Goal: Task Accomplishment & Management: Manage account settings

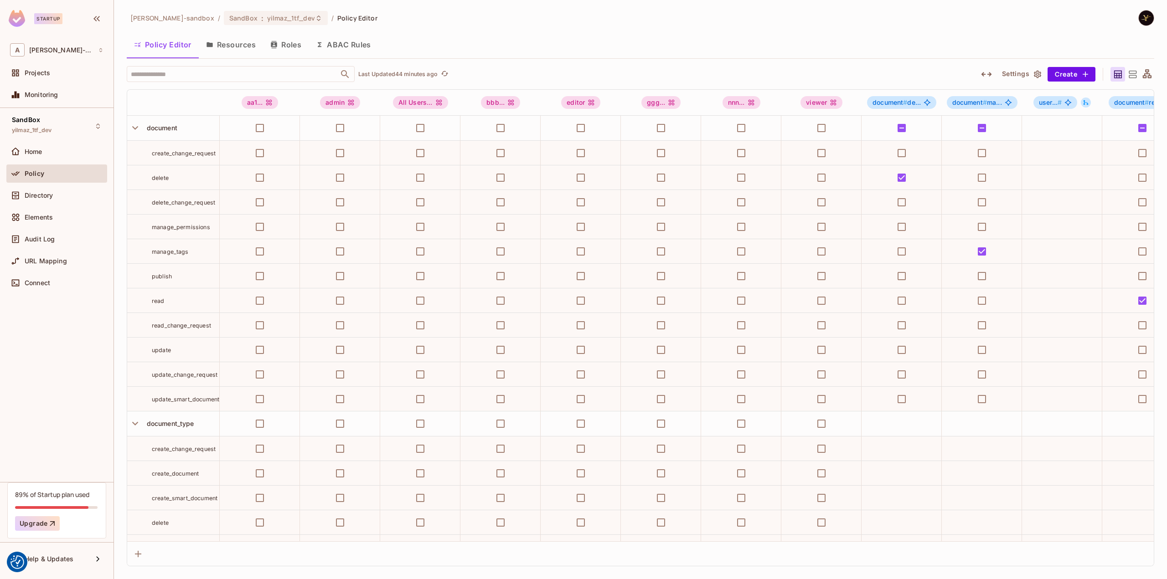
scroll to position [707, 0]
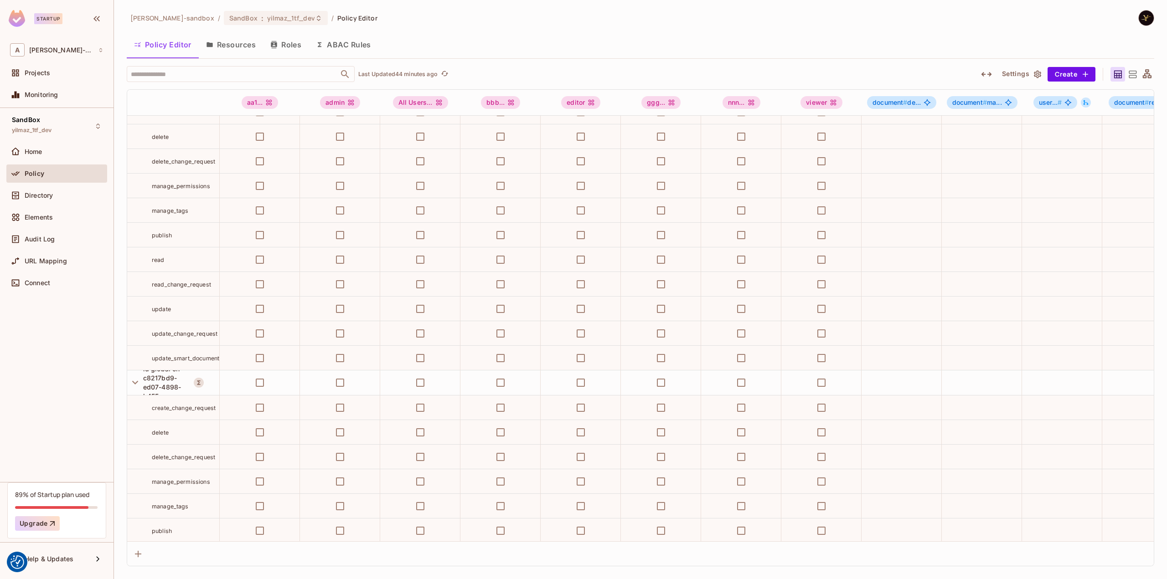
click at [69, 166] on div "Policy" at bounding box center [56, 174] width 101 height 18
click at [248, 42] on button "Resources" at bounding box center [231, 44] width 64 height 23
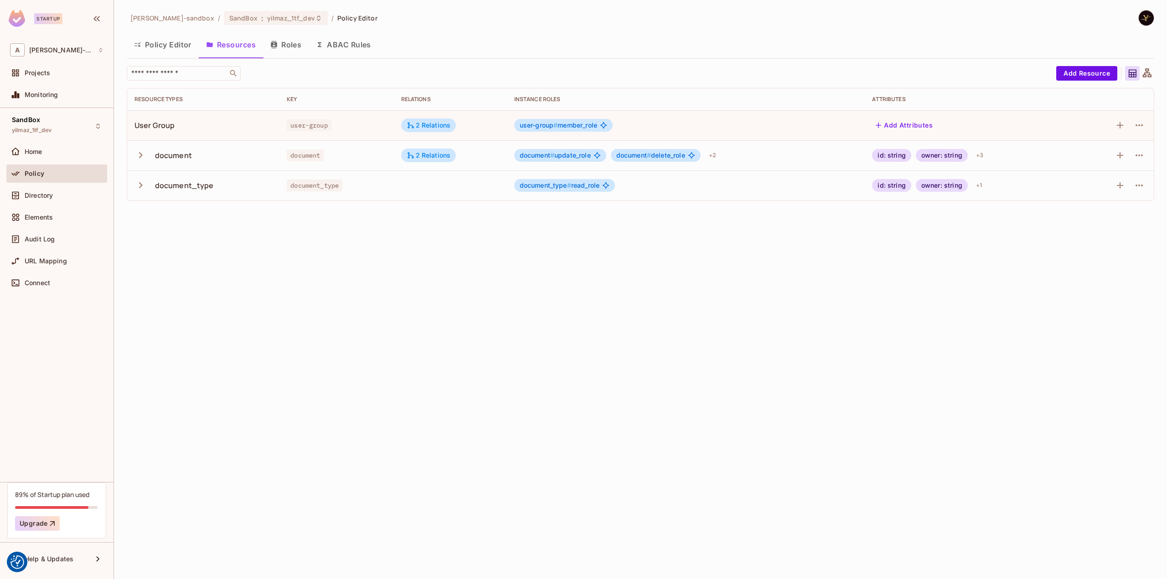
click at [136, 150] on icon "button" at bounding box center [140, 155] width 12 height 12
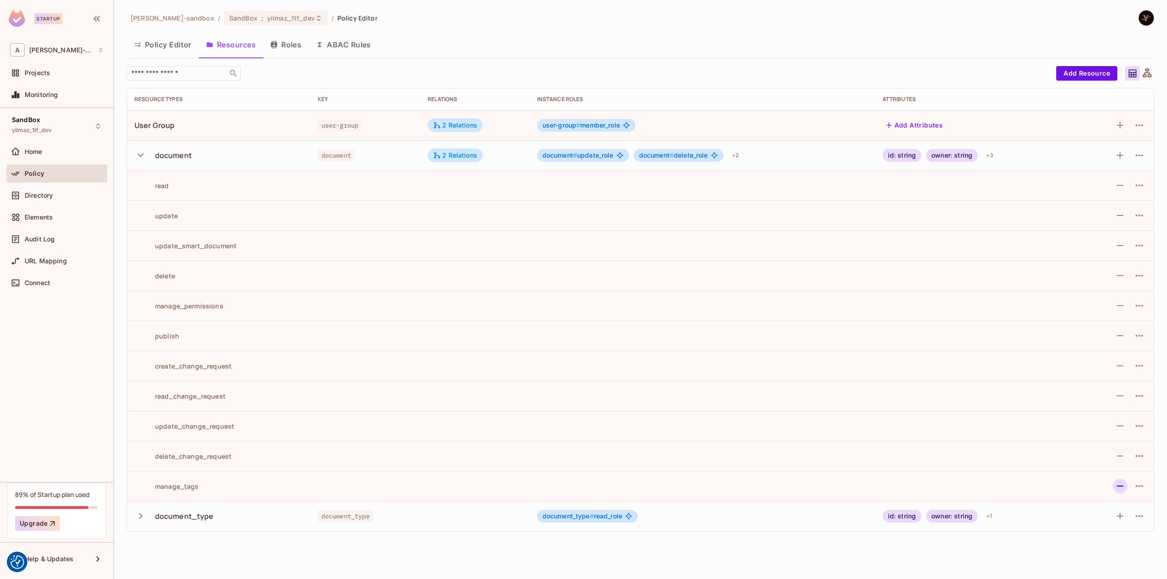
click at [1121, 483] on icon "button" at bounding box center [1120, 486] width 11 height 11
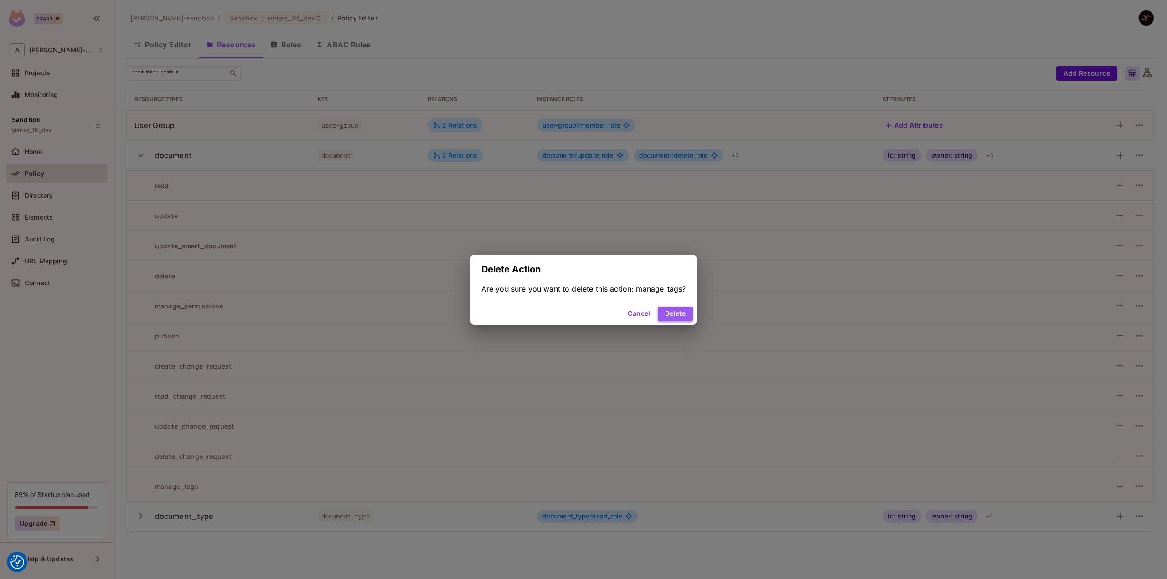
click at [676, 309] on button "Delete" at bounding box center [675, 314] width 35 height 15
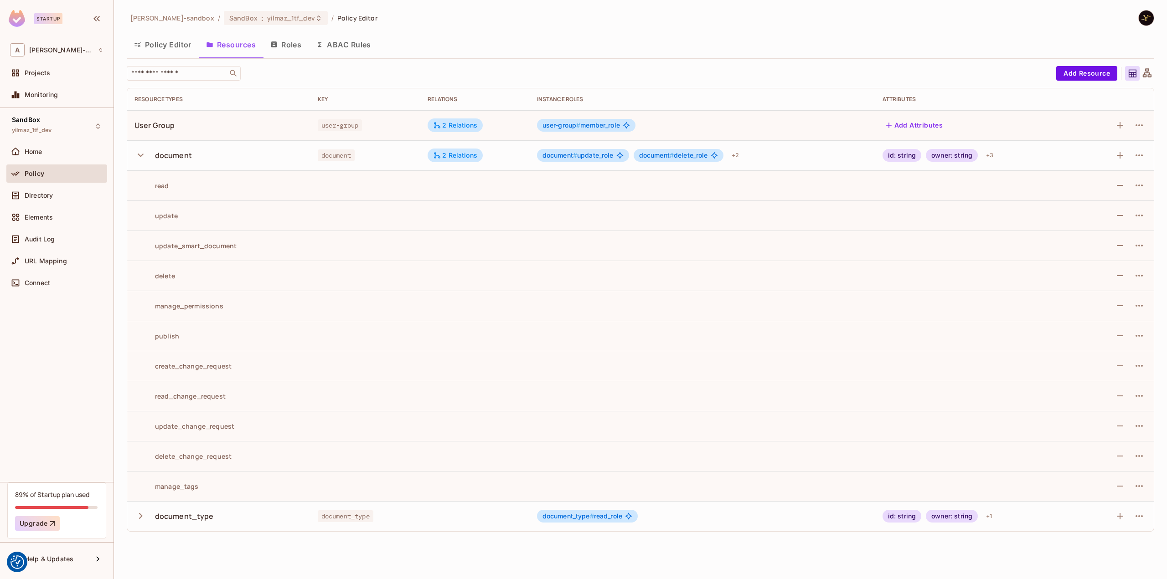
click at [139, 517] on icon "button" at bounding box center [140, 516] width 12 height 12
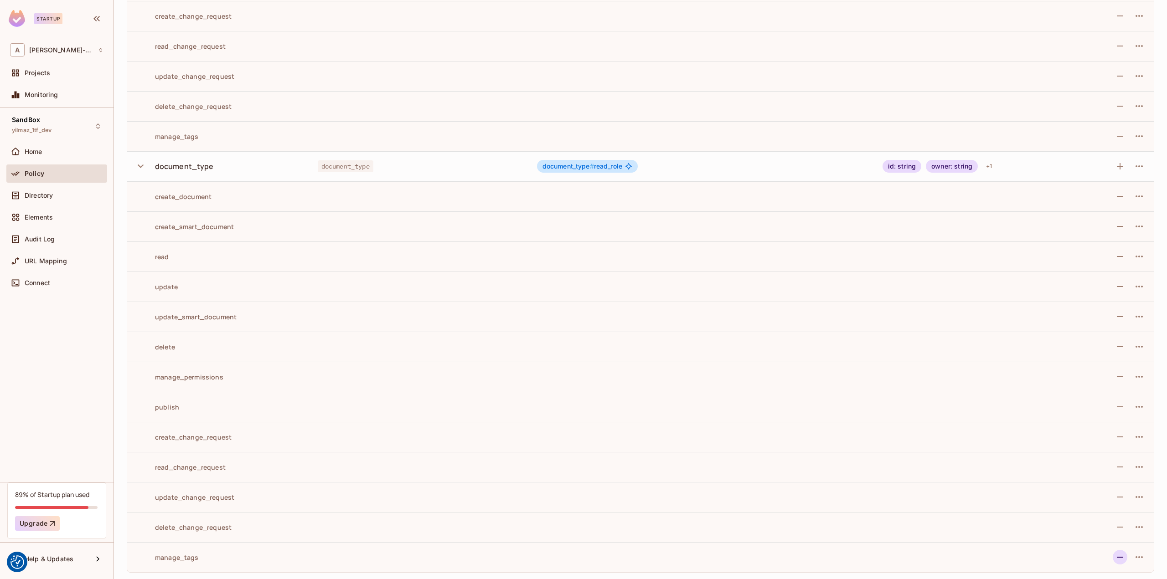
scroll to position [320, 0]
click at [1115, 559] on icon "button" at bounding box center [1120, 557] width 11 height 11
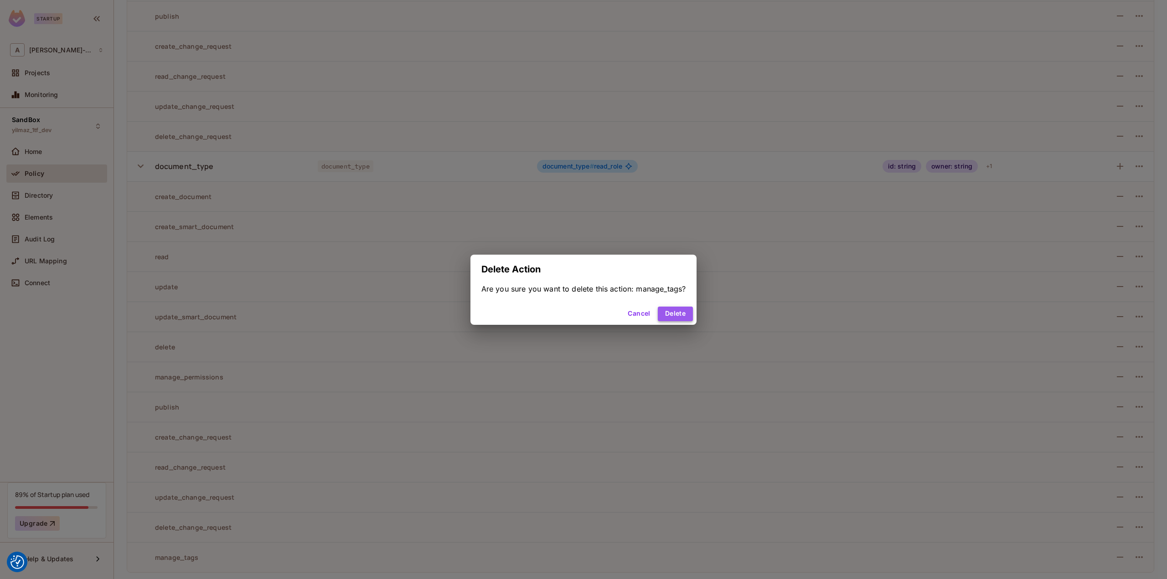
click at [682, 314] on button "Delete" at bounding box center [675, 314] width 35 height 15
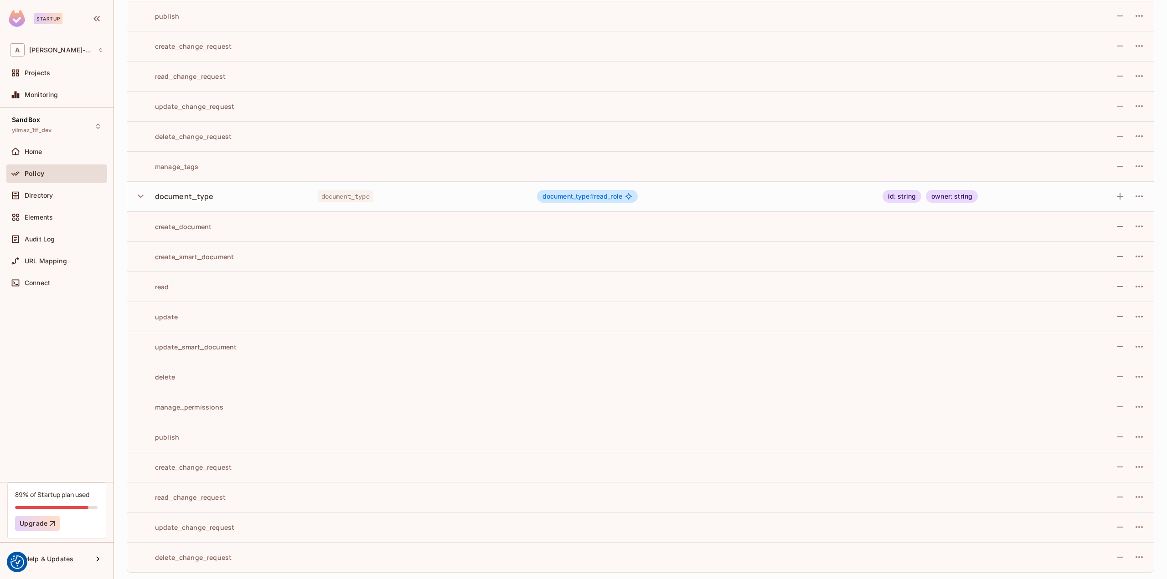
scroll to position [229, 0]
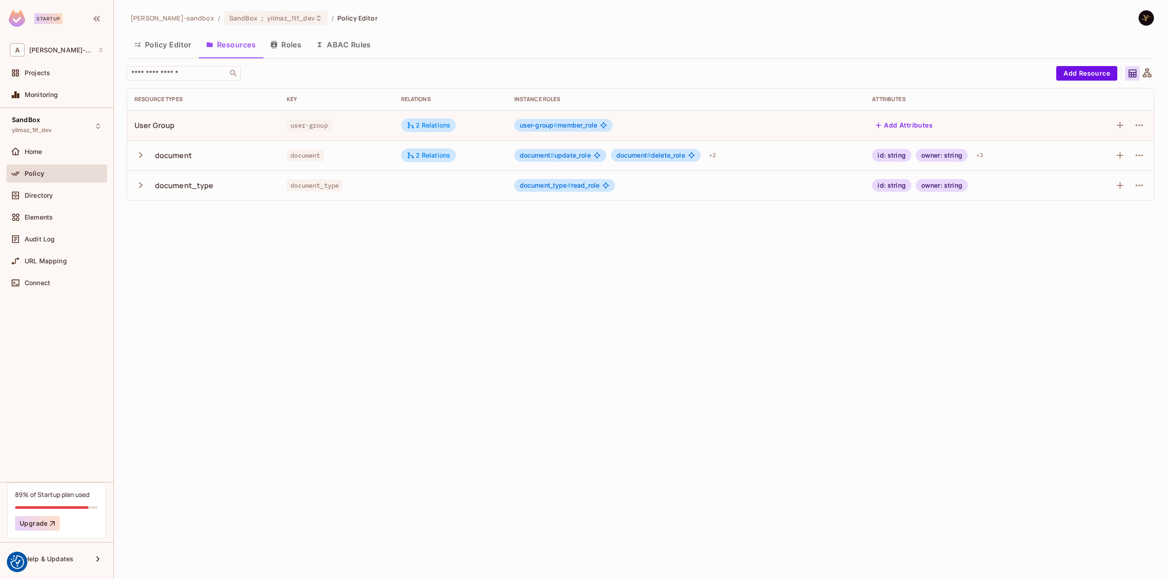
click at [143, 156] on icon "button" at bounding box center [140, 155] width 12 height 12
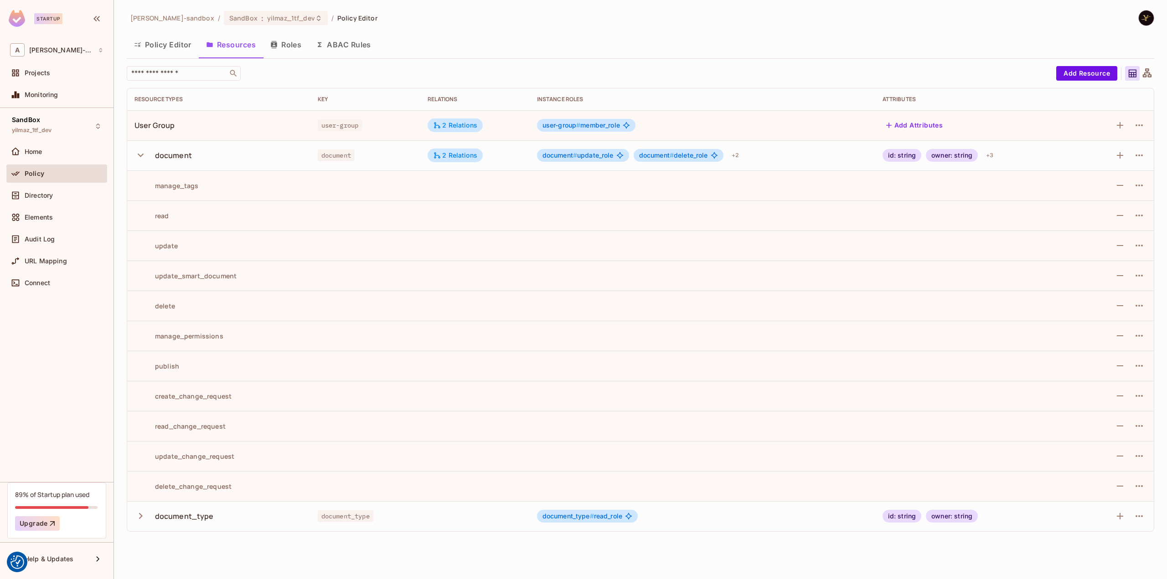
click at [145, 519] on icon "button" at bounding box center [140, 516] width 12 height 12
click at [534, 46] on div "Policy Editor Resources Roles ABAC Rules" at bounding box center [641, 44] width 1028 height 23
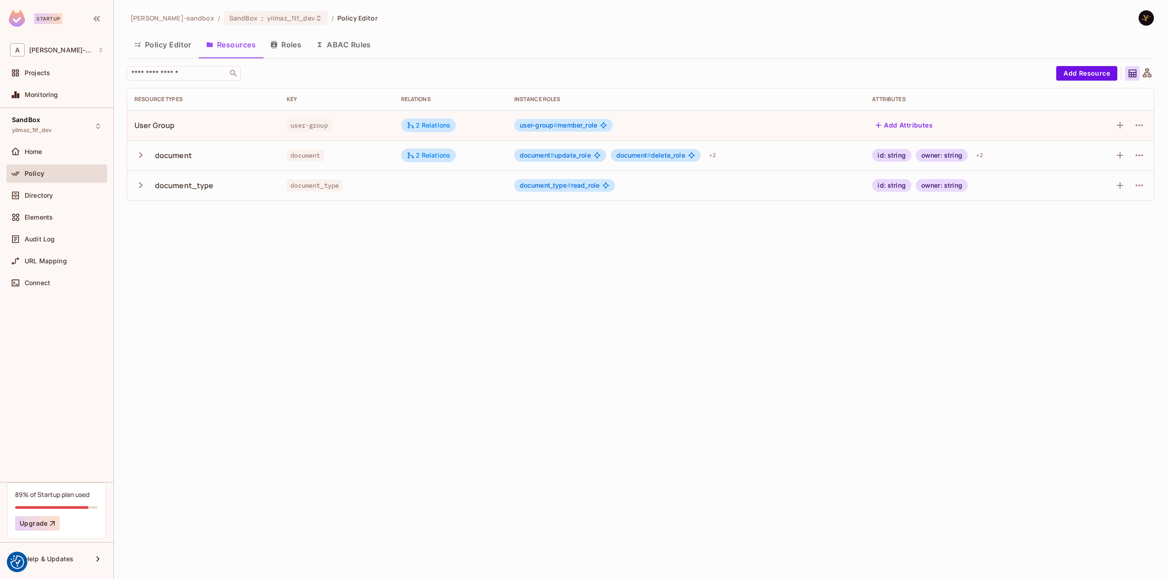
click at [137, 183] on icon "button" at bounding box center [140, 185] width 12 height 12
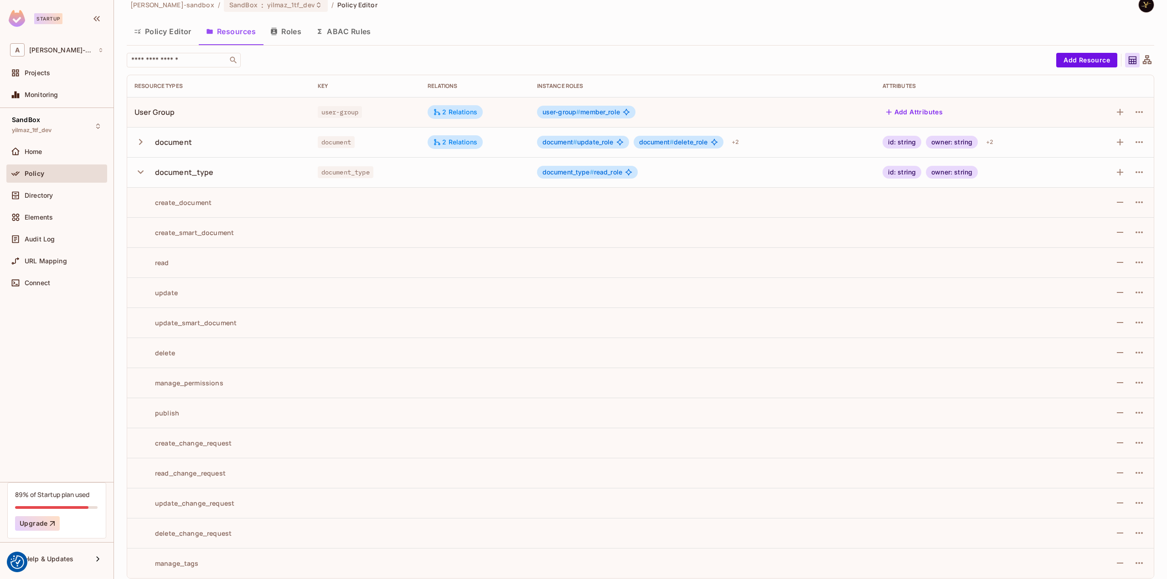
scroll to position [19, 0]
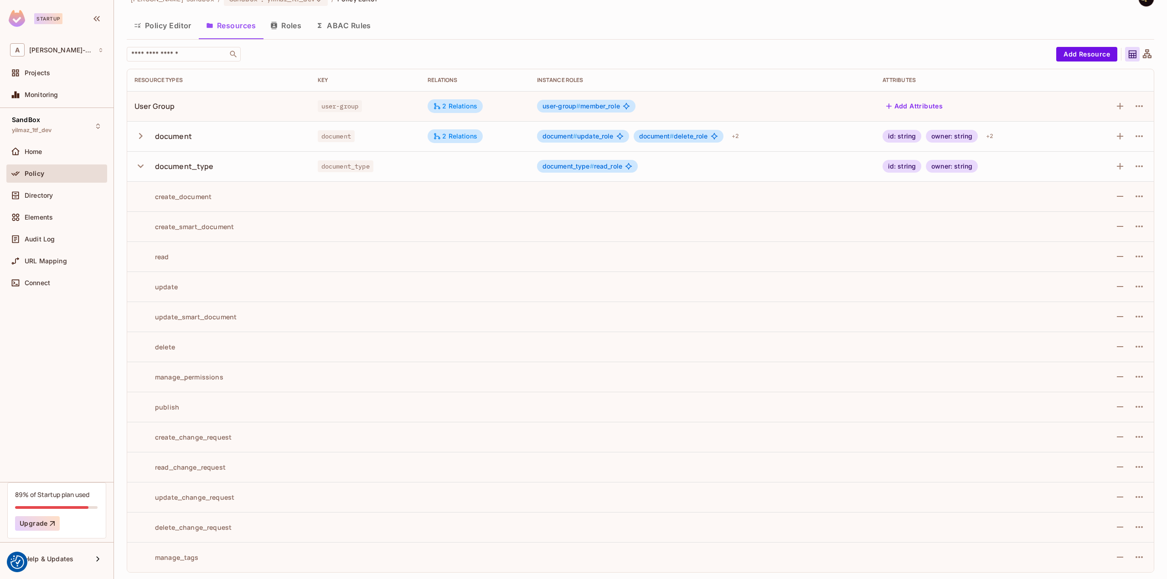
click at [143, 135] on icon "button" at bounding box center [140, 136] width 12 height 12
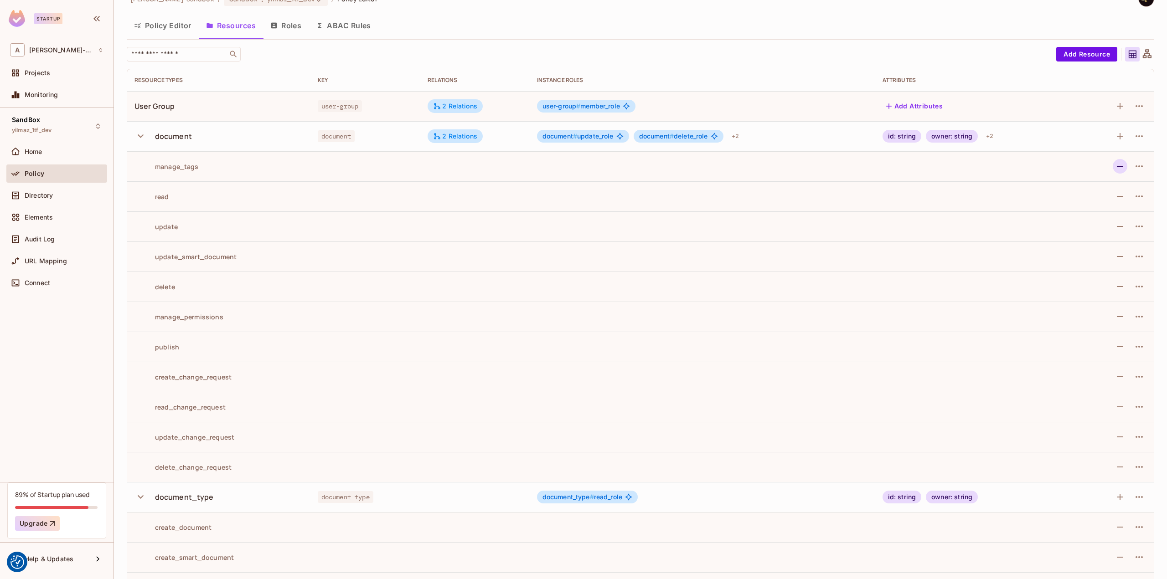
click at [1116, 162] on icon "button" at bounding box center [1120, 166] width 11 height 11
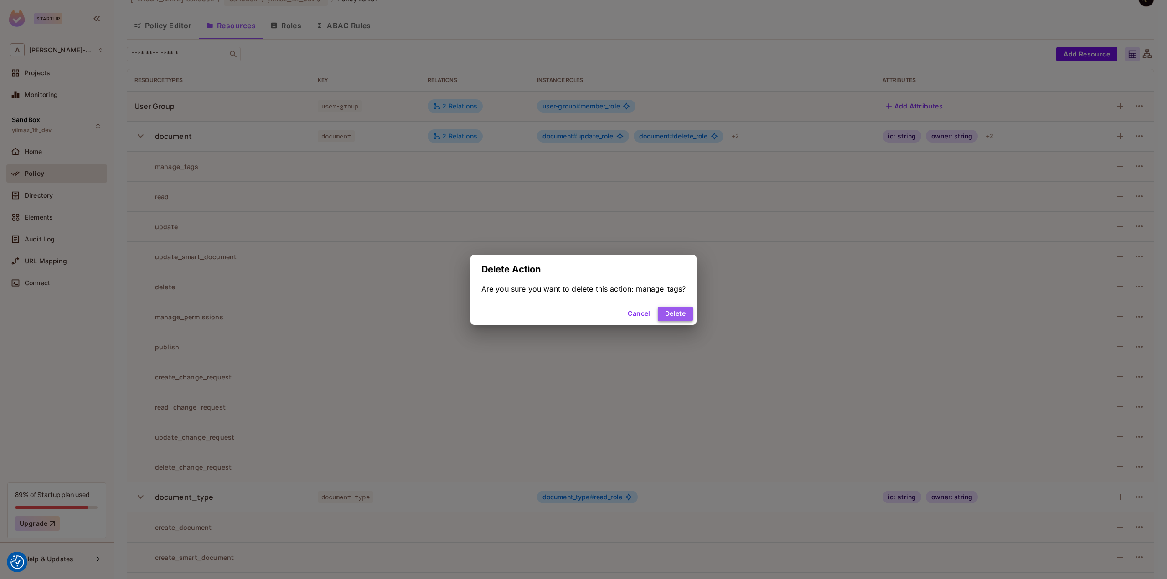
click at [677, 309] on button "Delete" at bounding box center [675, 314] width 35 height 15
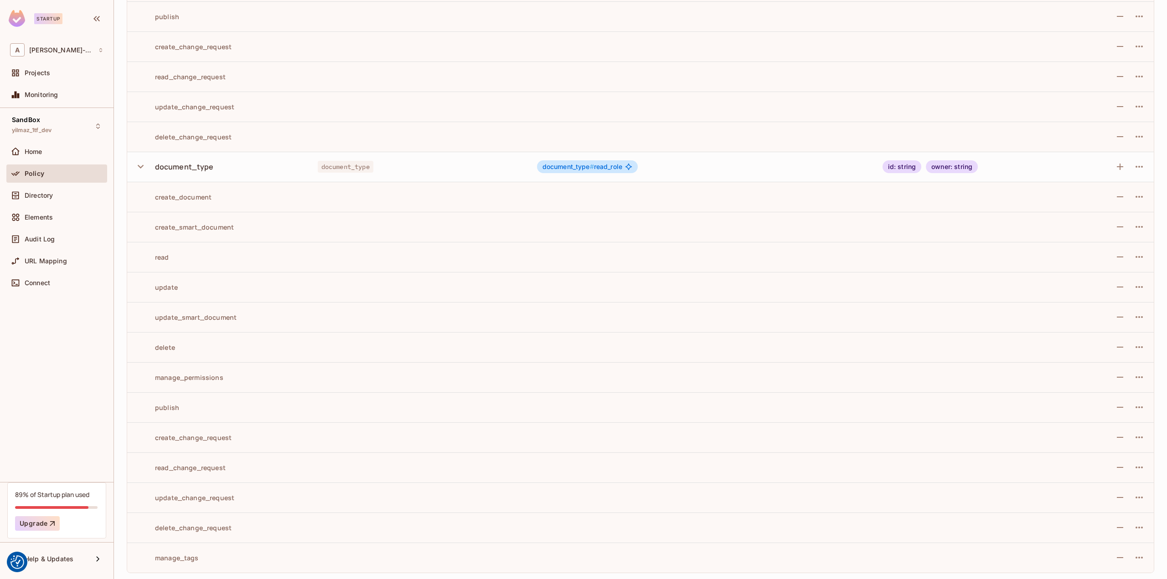
scroll to position [320, 0]
click at [1117, 557] on icon "button" at bounding box center [1120, 557] width 6 height 1
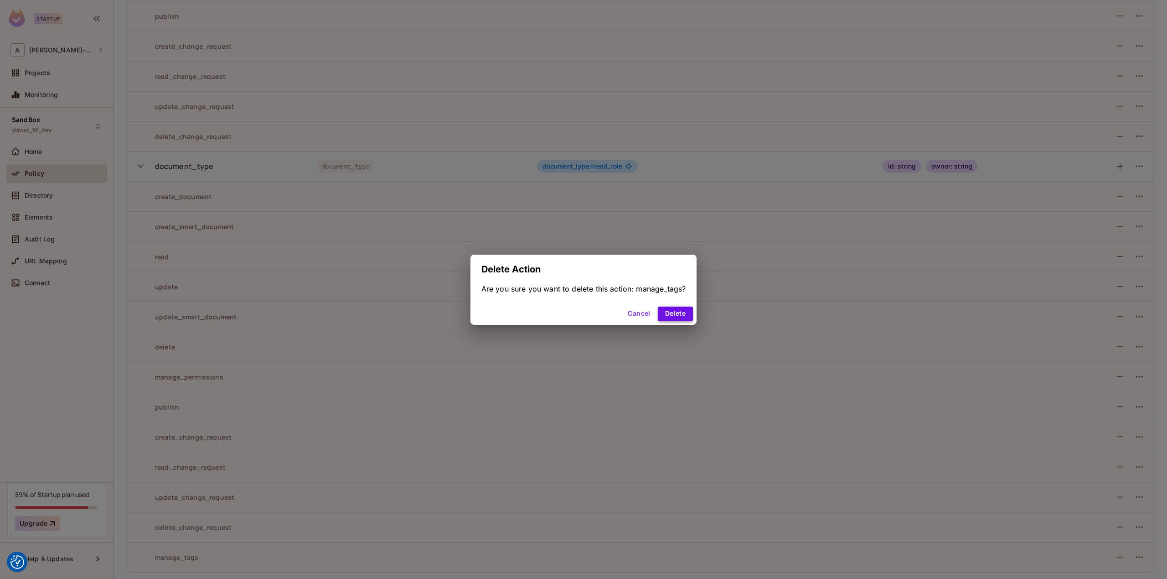
click at [681, 313] on button "Delete" at bounding box center [675, 314] width 35 height 15
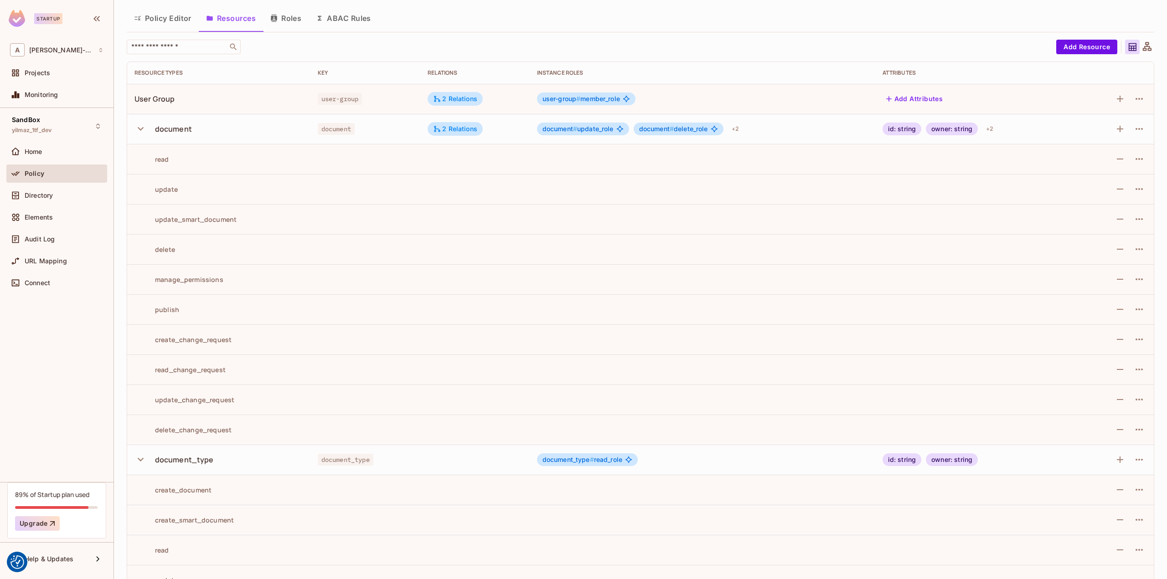
scroll to position [0, 0]
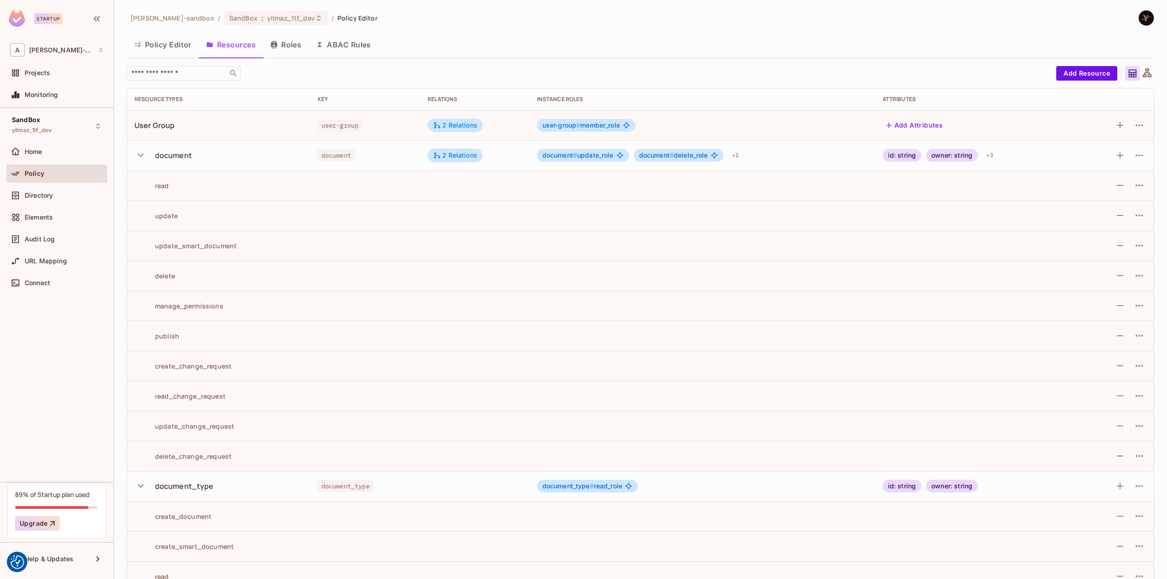
click at [558, 39] on div "Policy Editor Resources Roles ABAC Rules" at bounding box center [641, 44] width 1028 height 23
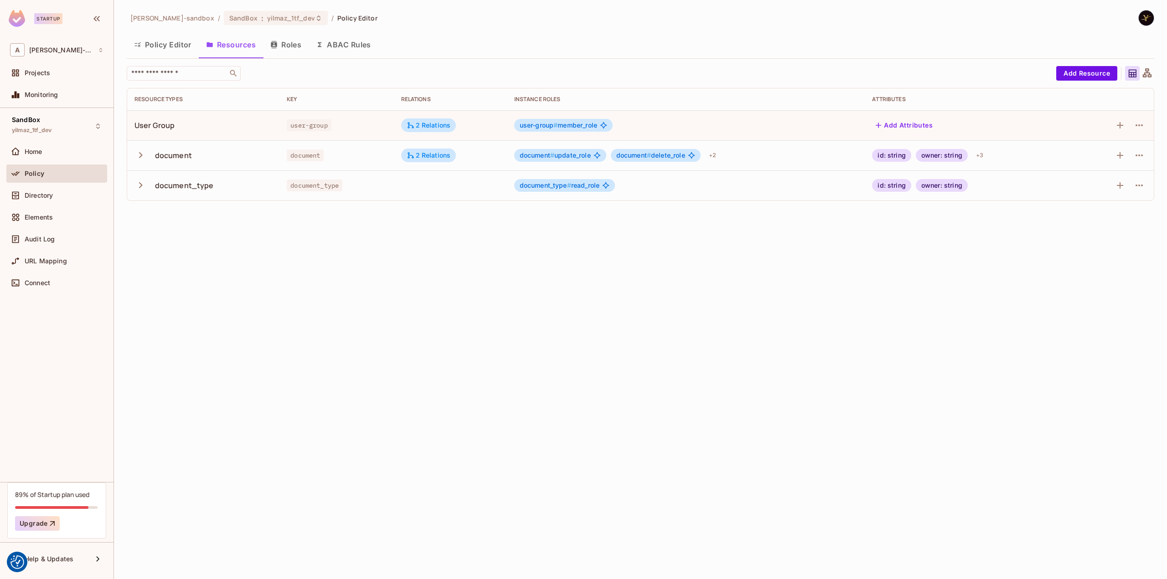
click at [138, 152] on icon "button" at bounding box center [140, 155] width 12 height 12
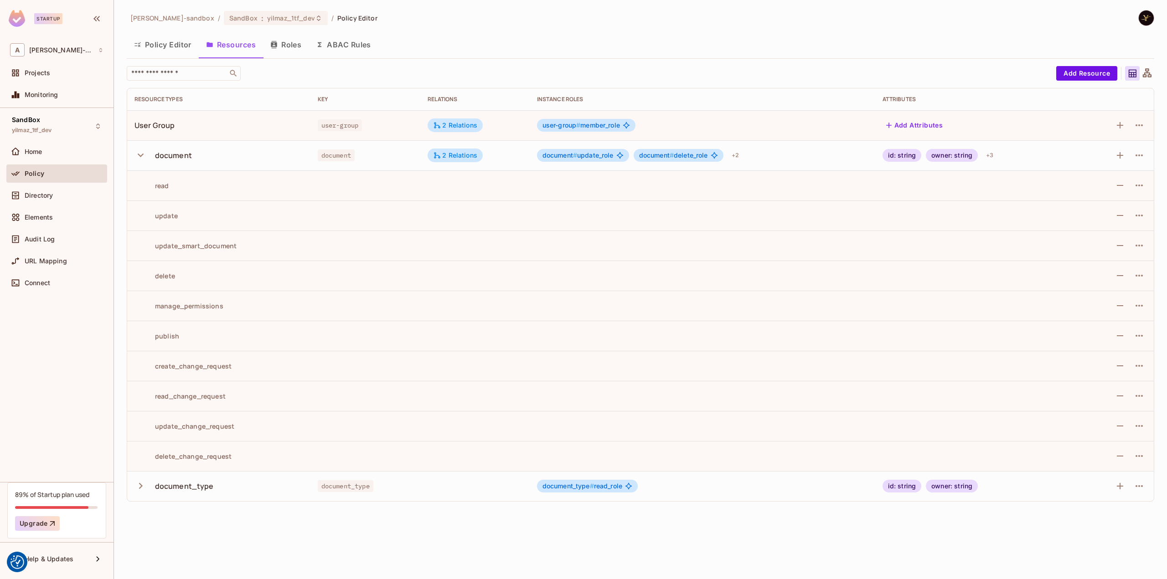
click at [141, 485] on icon "button" at bounding box center [141, 486] width 4 height 6
click at [454, 57] on div "Policy Editor Resources Roles ABAC Rules" at bounding box center [641, 45] width 1028 height 25
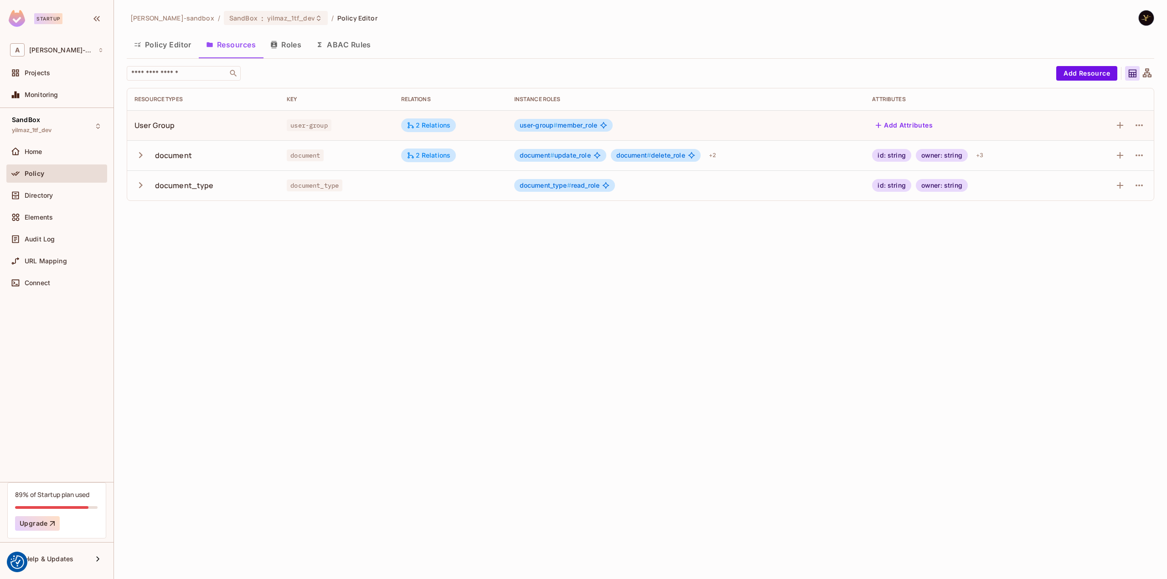
click at [140, 152] on icon "button" at bounding box center [140, 155] width 12 height 12
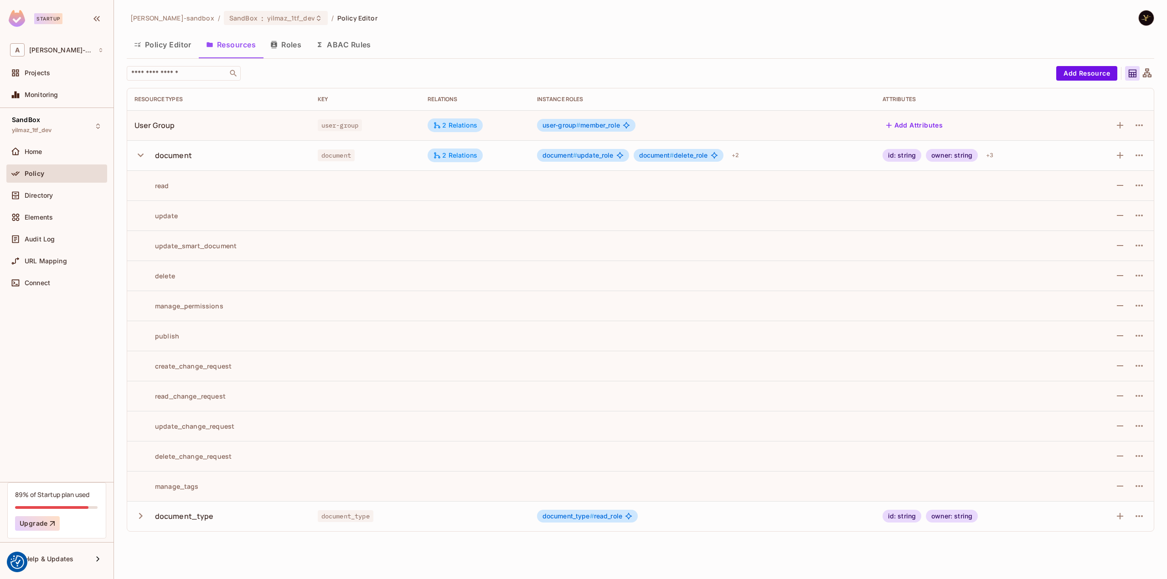
click at [141, 517] on icon "button" at bounding box center [140, 516] width 12 height 12
click at [357, 47] on button "ABAC Rules" at bounding box center [344, 44] width 70 height 23
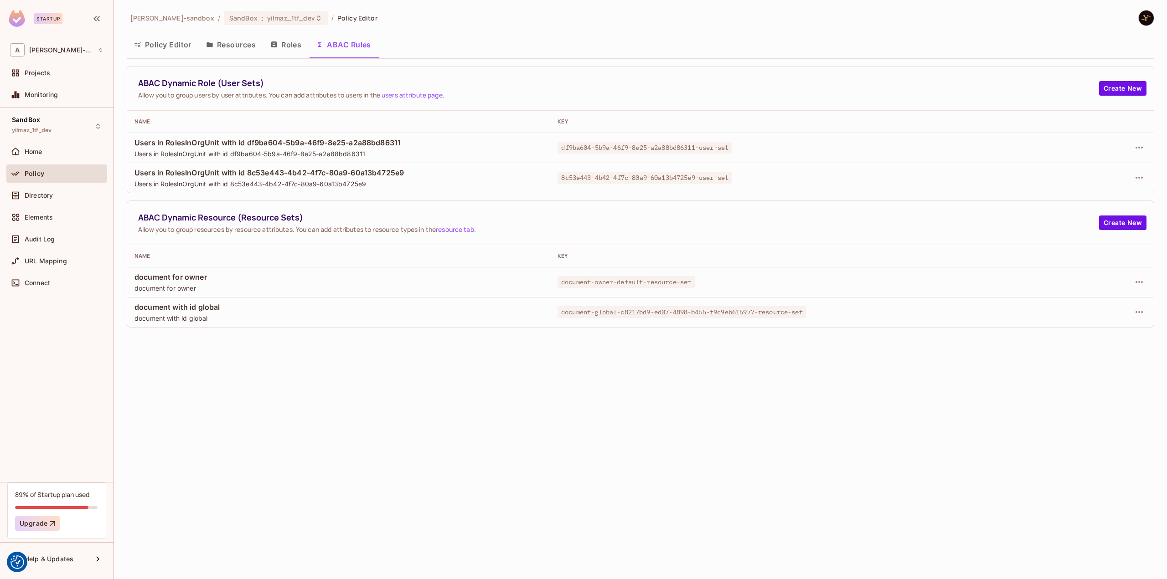
click at [234, 50] on button "Resources" at bounding box center [231, 44] width 64 height 23
